Goal: Entertainment & Leisure: Consume media (video, audio)

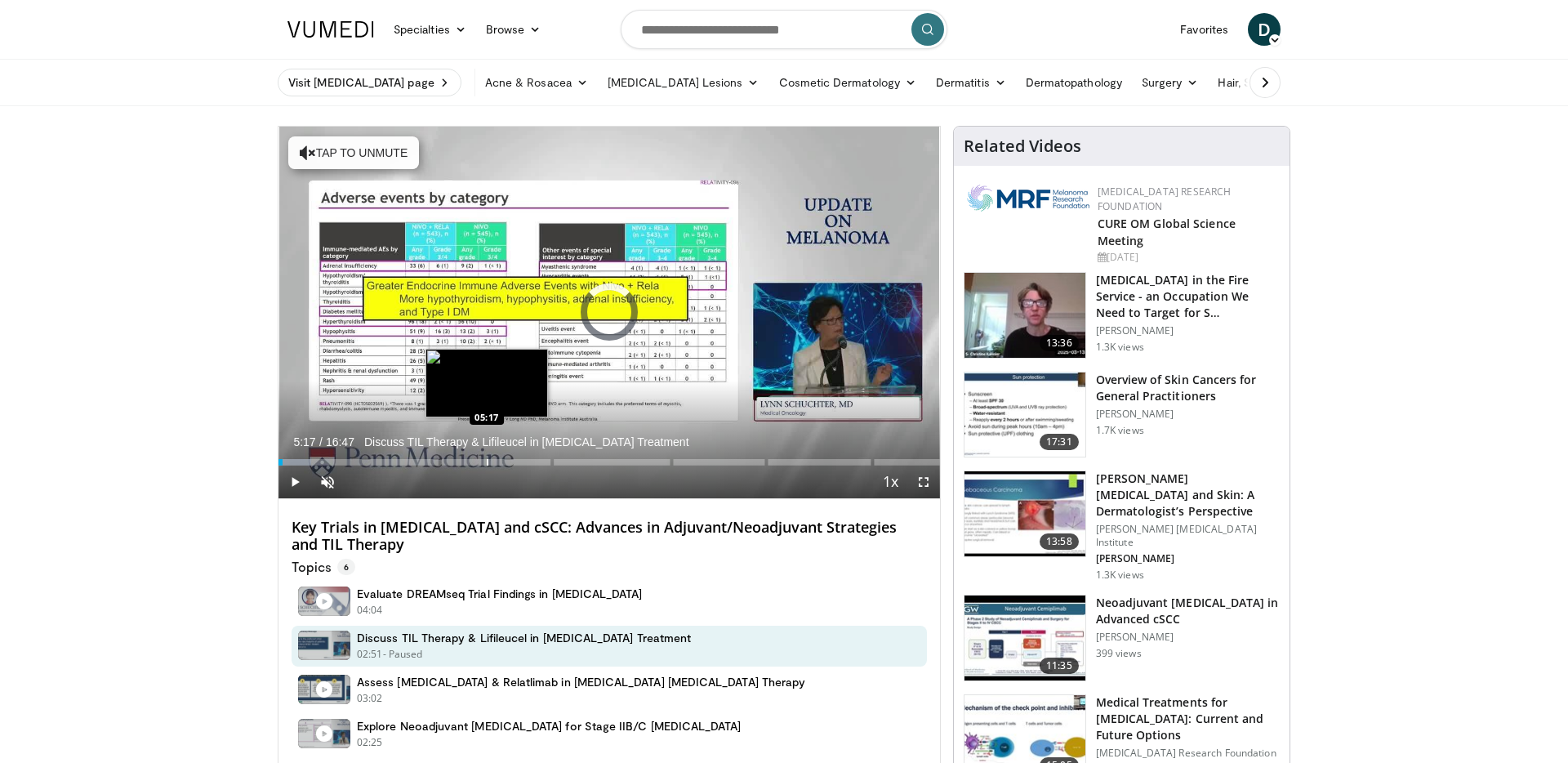
click at [487, 460] on div "Progress Bar" at bounding box center [488, 462] width 2 height 7
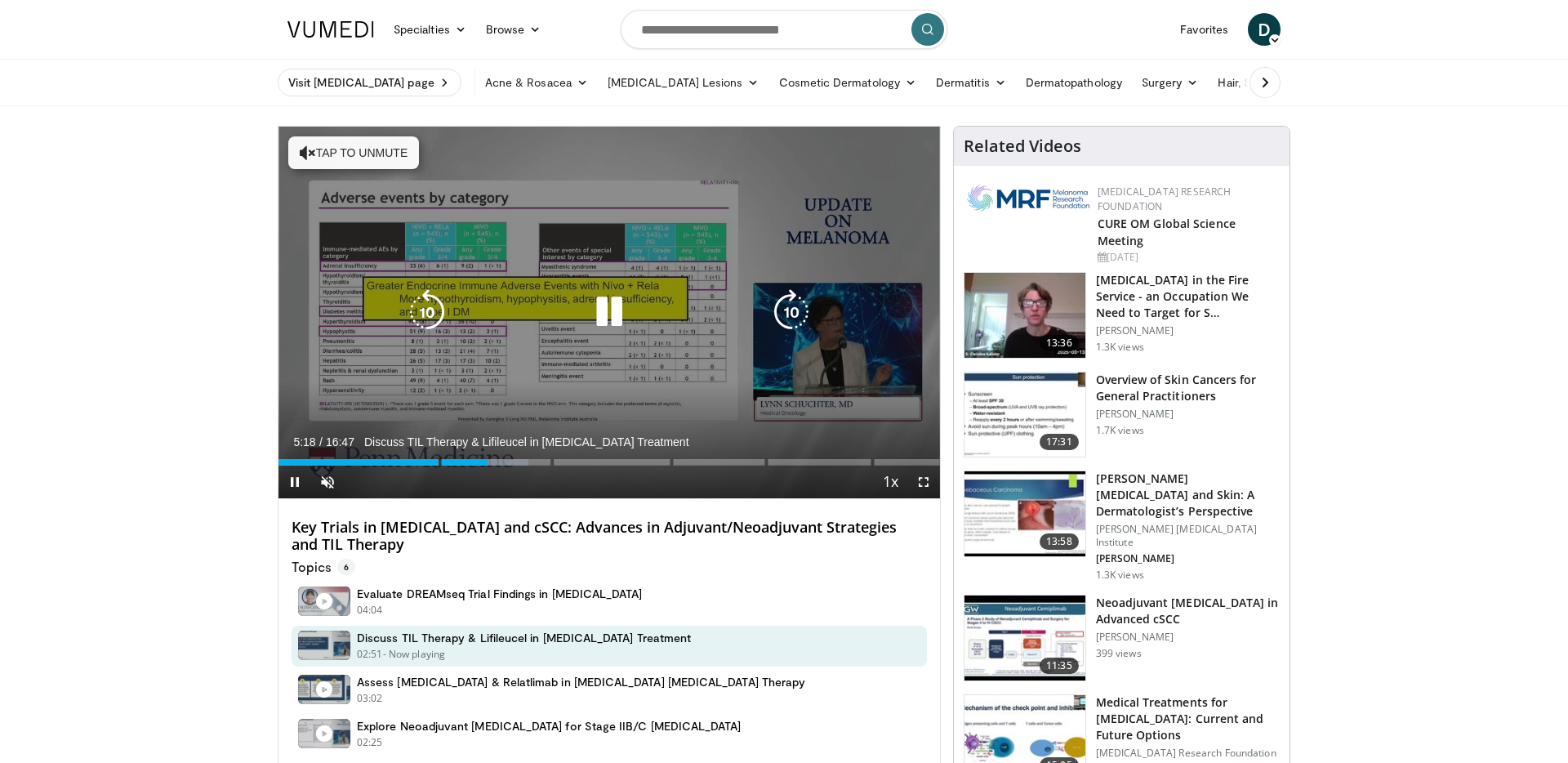
click at [360, 159] on button "Tap to unmute" at bounding box center [354, 152] width 131 height 33
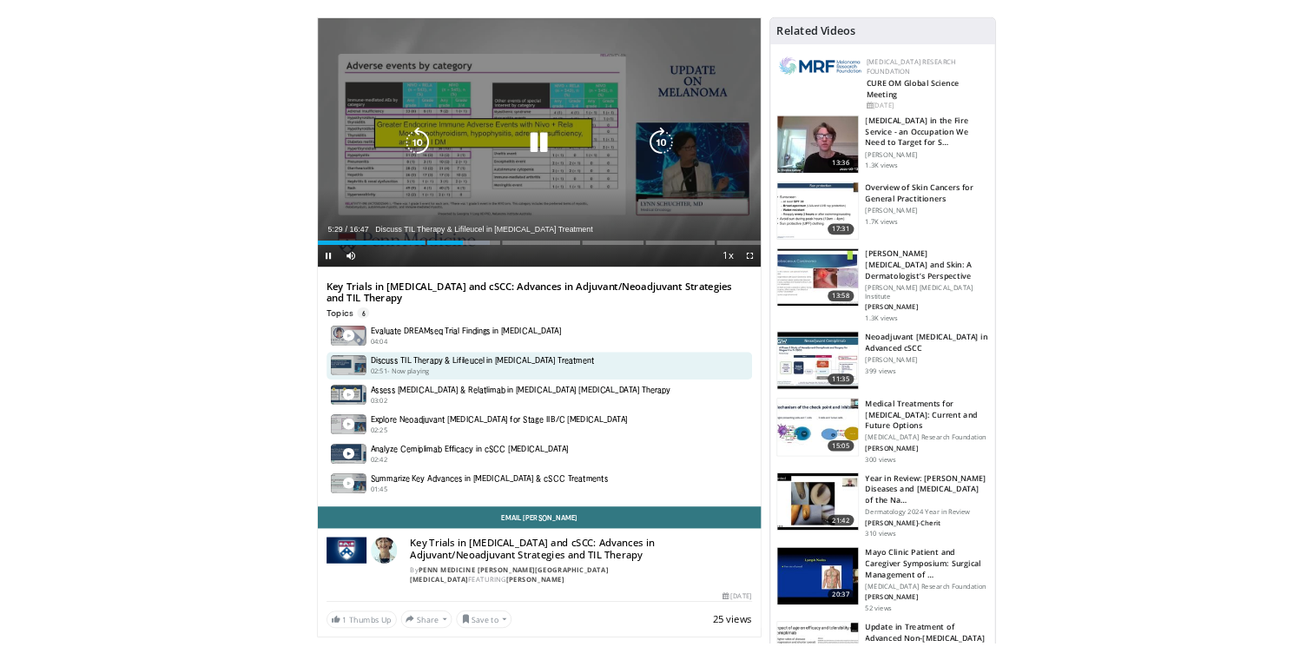
scroll to position [110, 0]
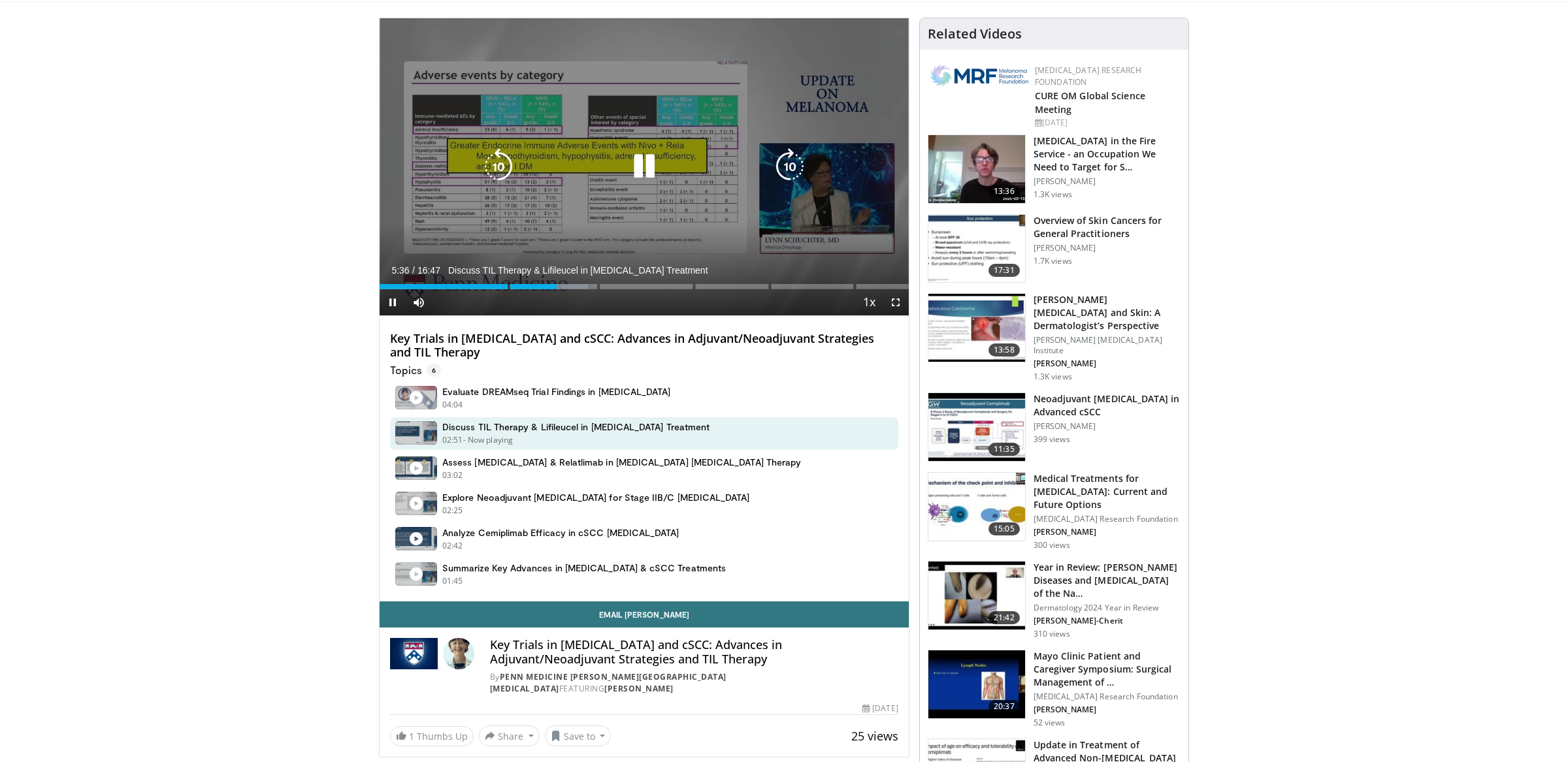
click at [500, 166] on icon "Video Player" at bounding box center [498, 166] width 37 height 37
click at [503, 154] on icon "Video Player" at bounding box center [498, 166] width 37 height 37
click at [645, 156] on icon "Video Player" at bounding box center [644, 166] width 37 height 37
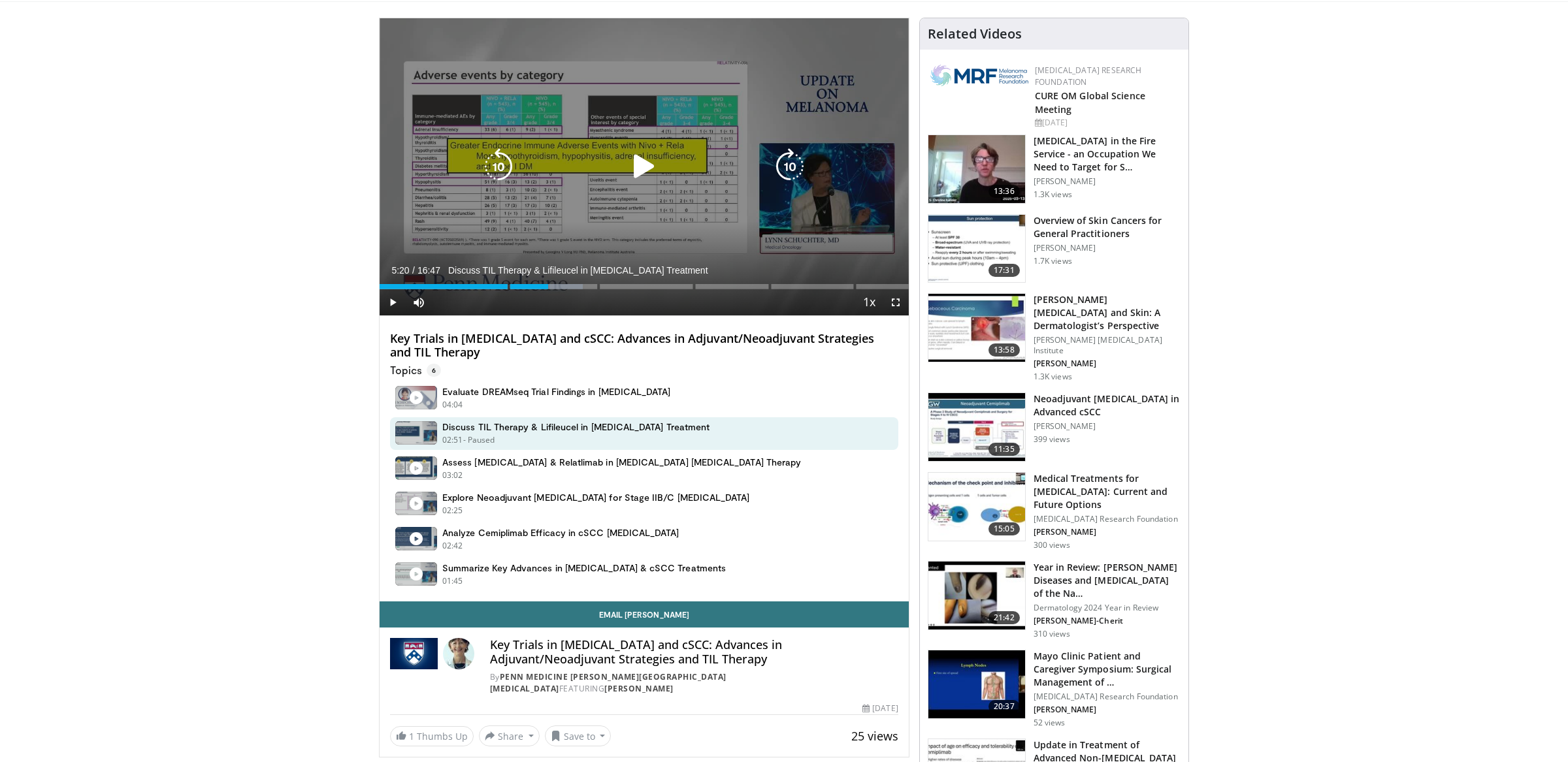
click at [504, 165] on icon "Video Player" at bounding box center [498, 166] width 37 height 37
click at [646, 165] on icon "Video Player" at bounding box center [644, 166] width 37 height 37
click at [645, 173] on icon "Video Player" at bounding box center [644, 166] width 37 height 37
